Goal: Task Accomplishment & Management: Use online tool/utility

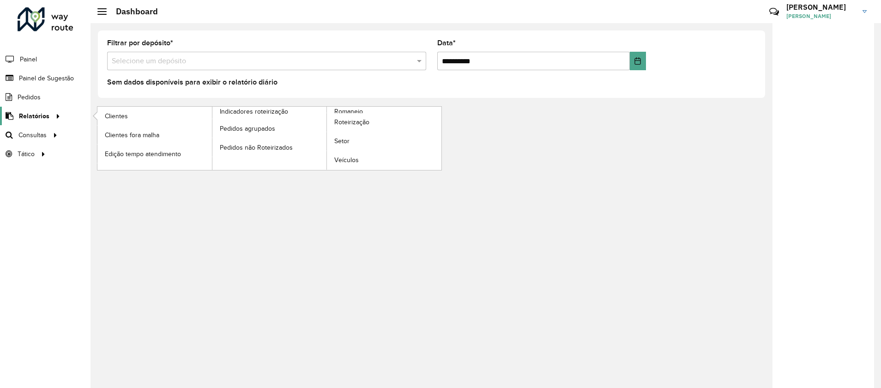
click at [55, 118] on icon at bounding box center [57, 115] width 8 height 14
click at [340, 140] on span "Setor" at bounding box center [342, 141] width 16 height 10
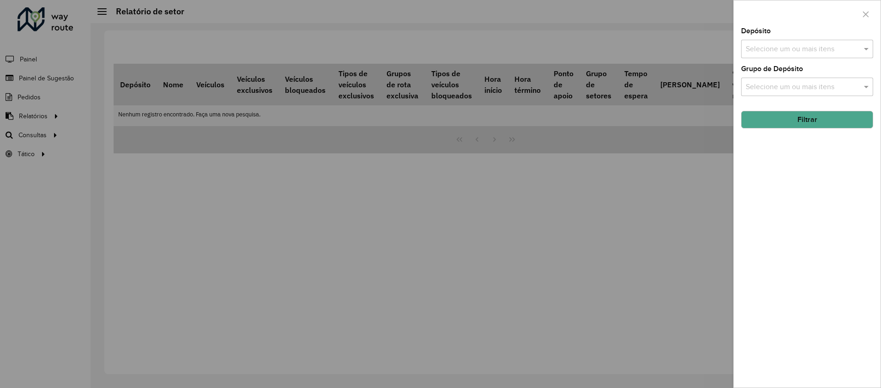
click at [457, 38] on div at bounding box center [440, 194] width 881 height 388
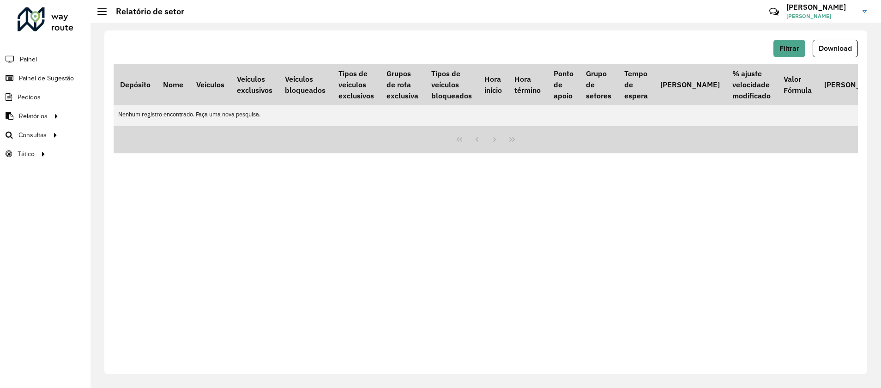
click at [42, 58] on li "Painel" at bounding box center [45, 58] width 90 height 19
click at [20, 54] on span "Painel" at bounding box center [29, 59] width 19 height 10
click at [100, 13] on div at bounding box center [101, 11] width 9 height 6
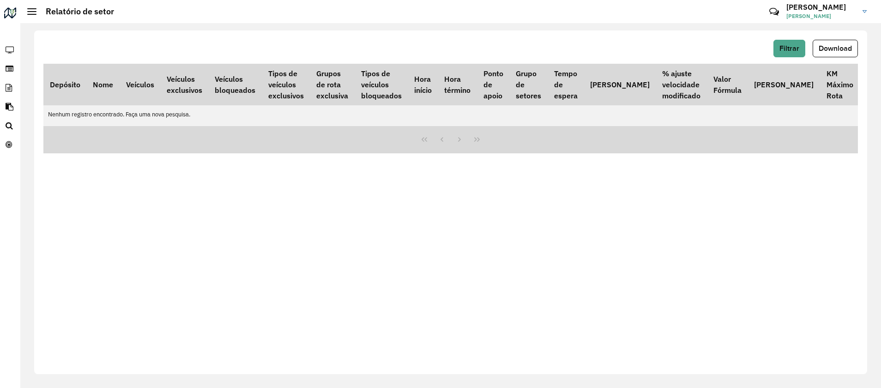
click at [12, 13] on div at bounding box center [10, 14] width 15 height 15
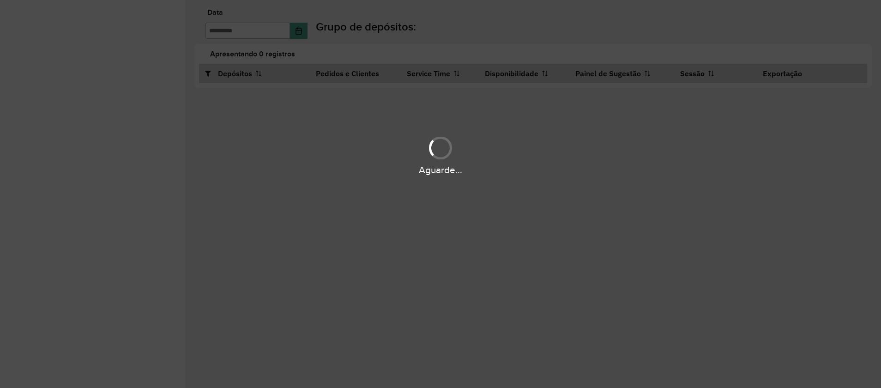
type input "**********"
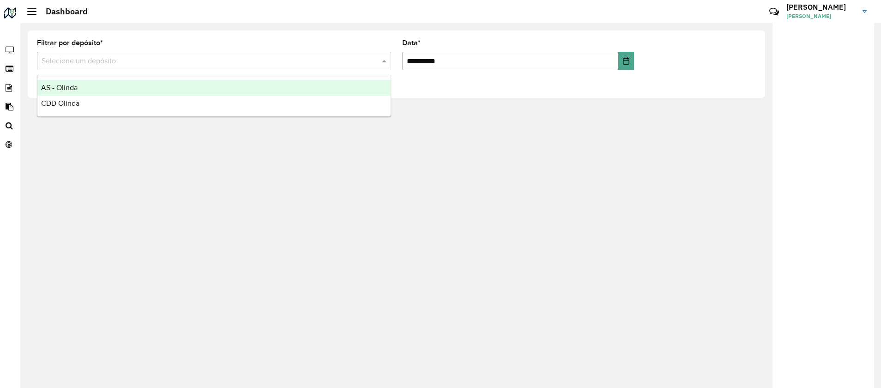
click at [118, 65] on input "text" at bounding box center [205, 61] width 326 height 11
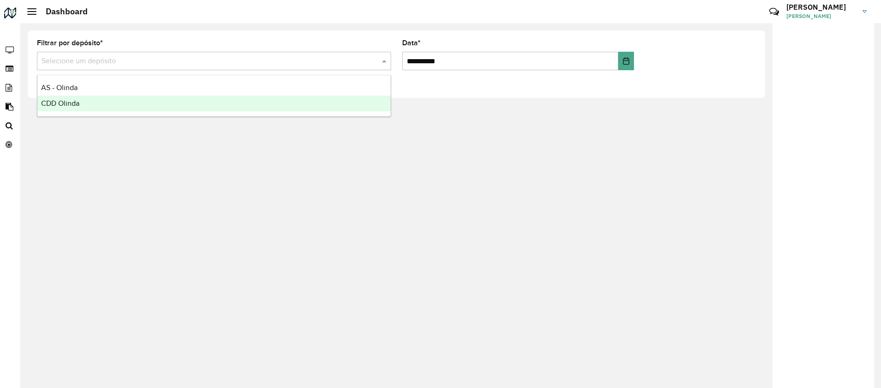
click at [90, 100] on div "CDD Olinda" at bounding box center [213, 104] width 353 height 16
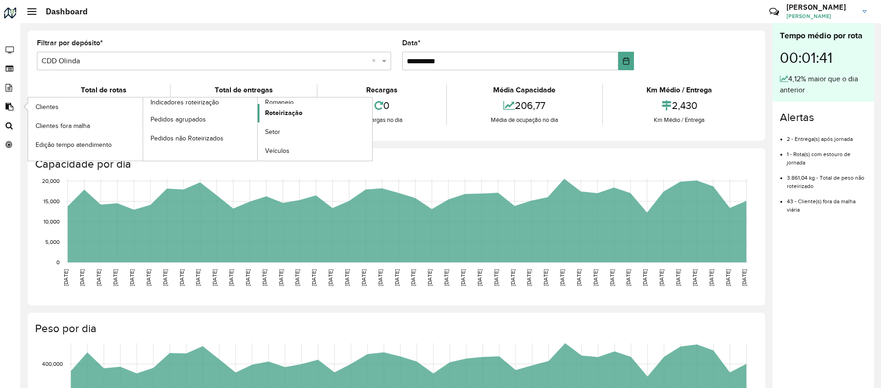
click at [271, 111] on span "Roteirização" at bounding box center [283, 113] width 37 height 10
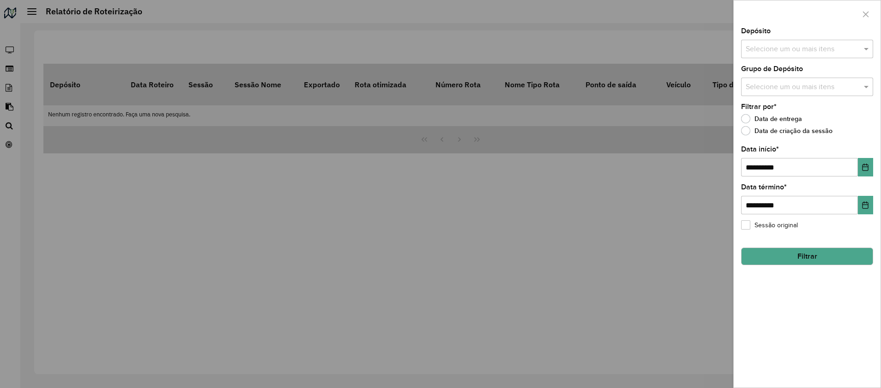
click at [808, 255] on button "Filtrar" at bounding box center [807, 256] width 132 height 18
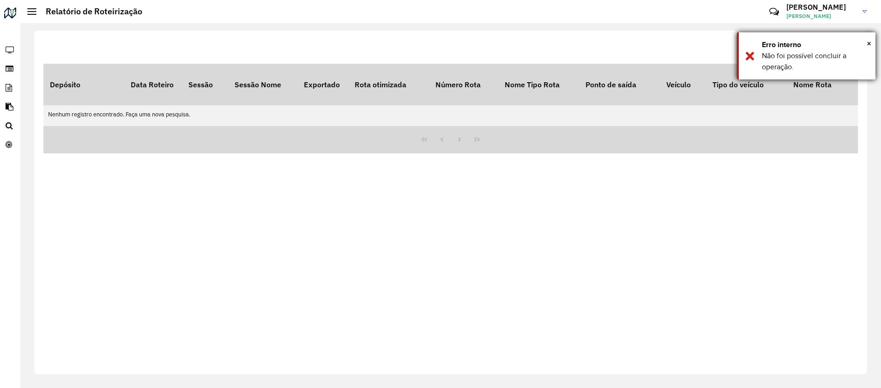
click at [747, 55] on div "× Erro interno Não foi possível concluir a operação." at bounding box center [806, 55] width 139 height 47
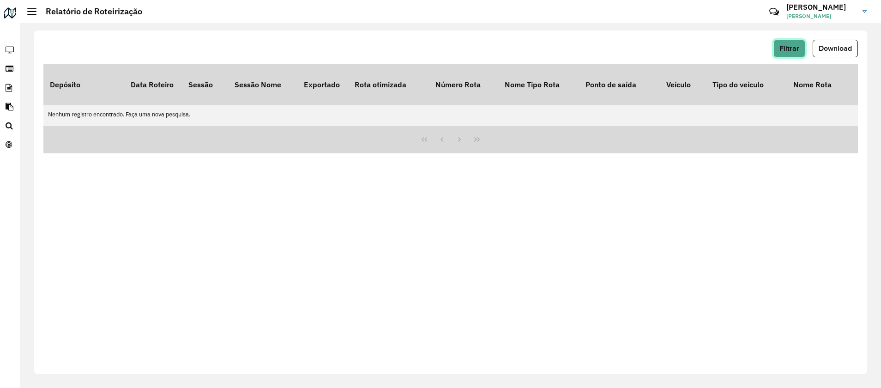
click at [797, 49] on span "Filtrar" at bounding box center [789, 48] width 20 height 8
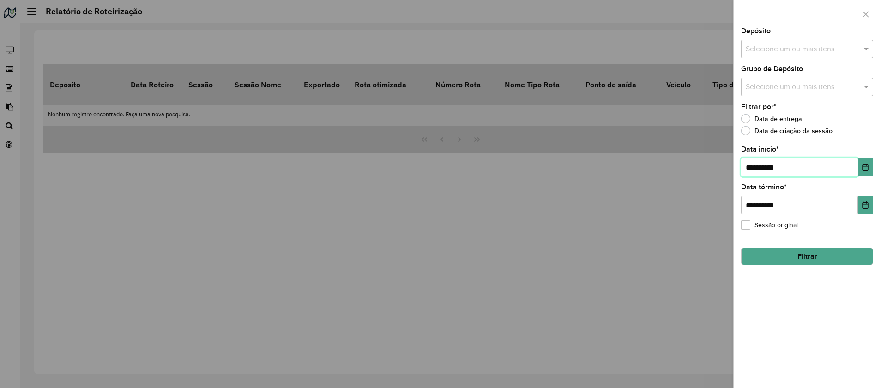
click at [802, 163] on input "**********" at bounding box center [799, 167] width 117 height 18
click at [870, 168] on button "Choose Date" at bounding box center [865, 167] width 15 height 18
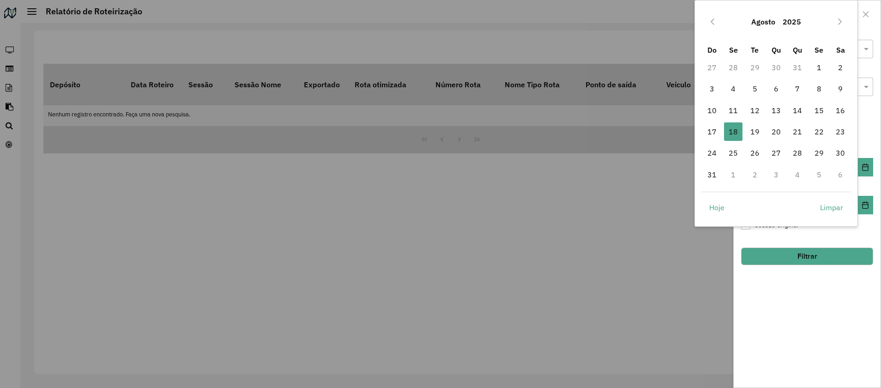
click at [786, 106] on td "13" at bounding box center [776, 110] width 21 height 21
click at [796, 108] on span "14" at bounding box center [797, 110] width 18 height 18
type input "**********"
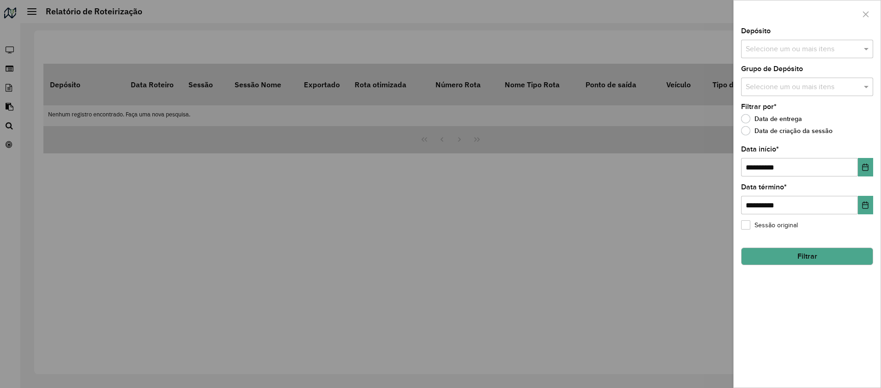
click at [823, 253] on button "Filtrar" at bounding box center [807, 256] width 132 height 18
